Goal: Communication & Community: Answer question/provide support

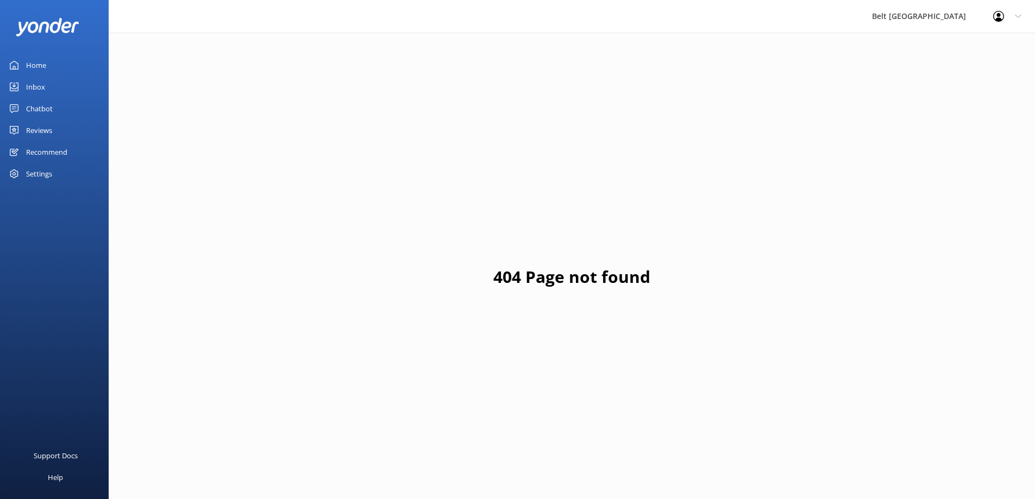
click at [29, 131] on div "Reviews" at bounding box center [39, 131] width 26 height 22
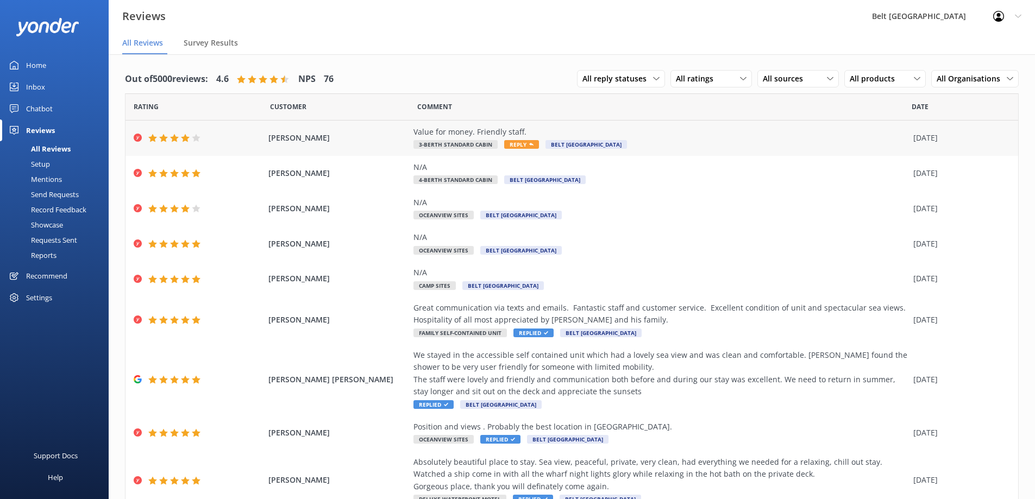
click at [550, 142] on span "Belt [GEOGRAPHIC_DATA]" at bounding box center [585, 144] width 81 height 9
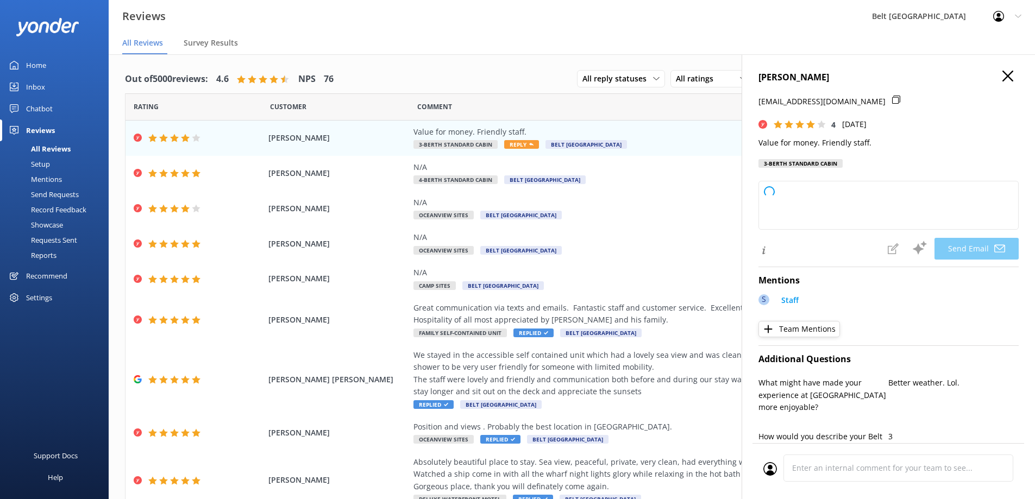
type textarea "Thank you, [PERSON_NAME], for your kind words and great rating! We're glad you …"
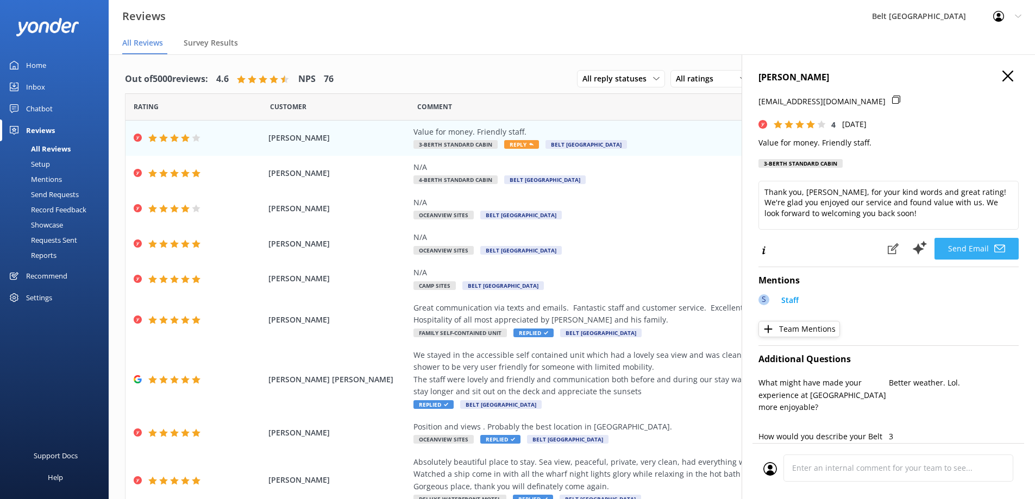
click at [986, 255] on button "Send Email" at bounding box center [976, 249] width 84 height 22
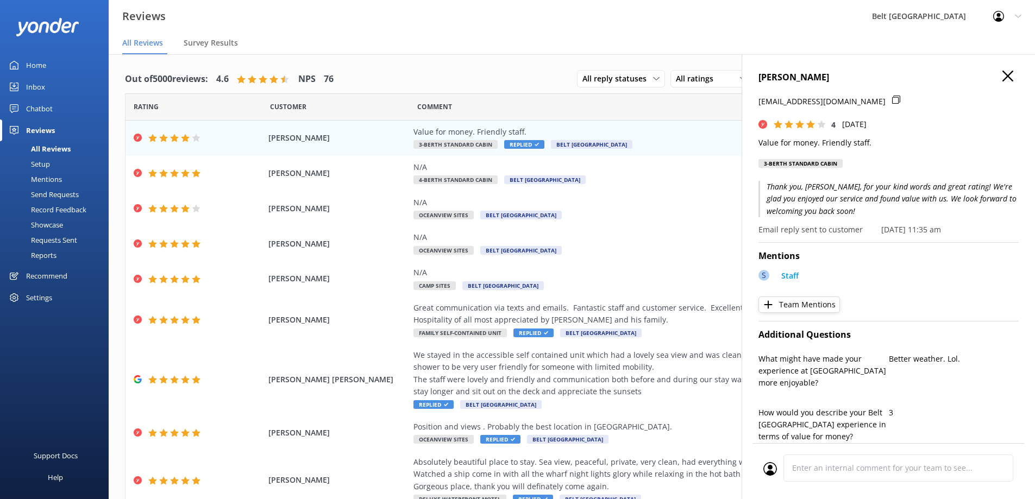
click at [1002, 77] on use at bounding box center [1007, 76] width 11 height 11
